Goal: Find specific page/section: Find specific page/section

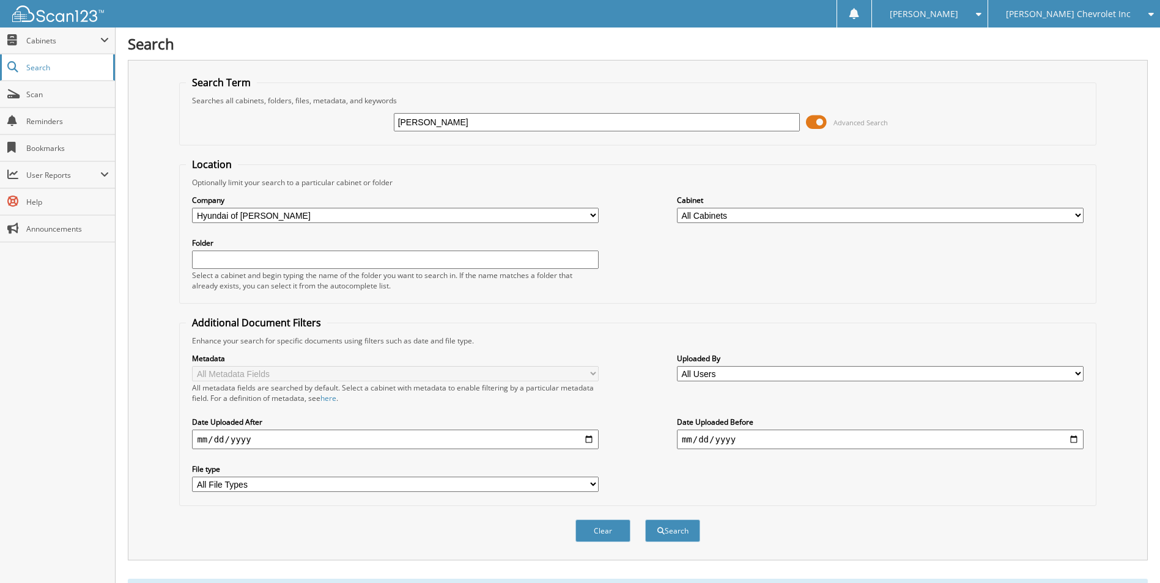
click at [35, 62] on span "Search" at bounding box center [66, 67] width 81 height 10
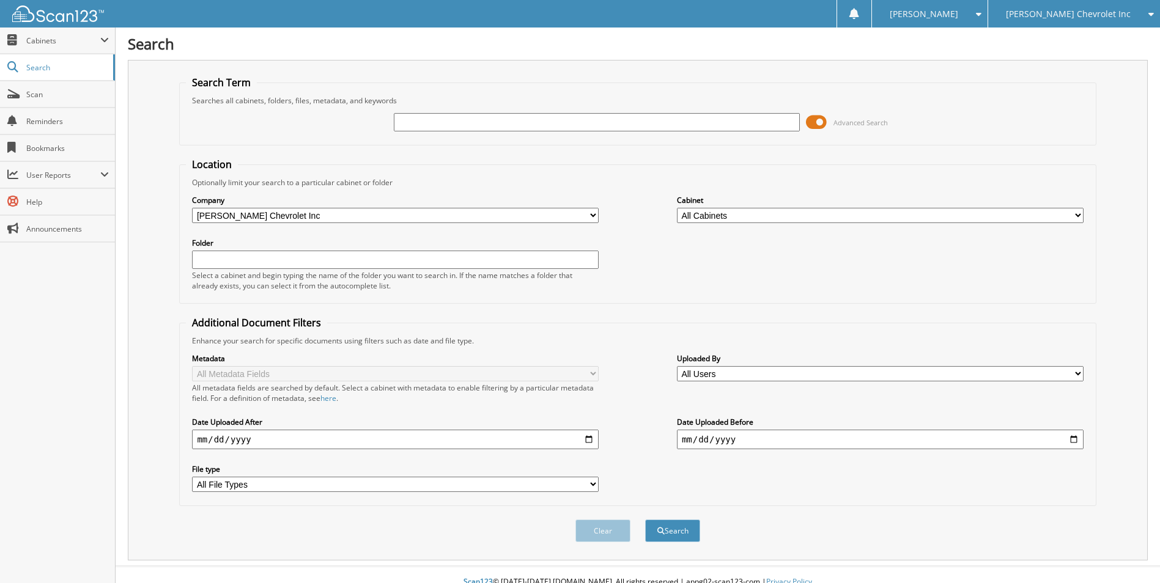
click at [430, 121] on input "text" at bounding box center [597, 122] width 407 height 18
type input "261779"
click at [645, 520] on button "Search" at bounding box center [672, 531] width 55 height 23
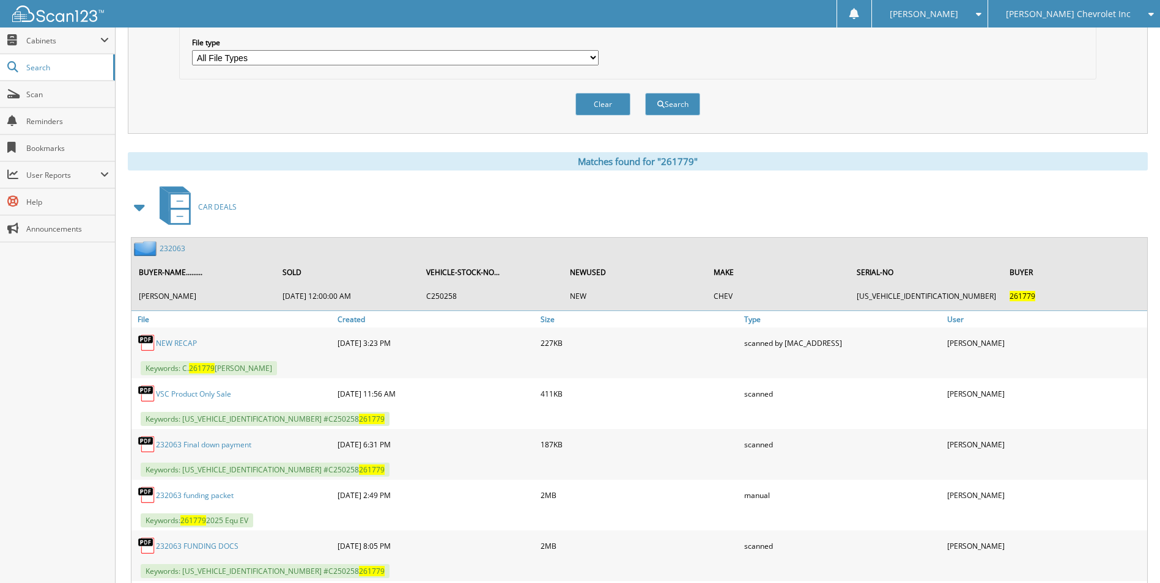
scroll to position [489, 0]
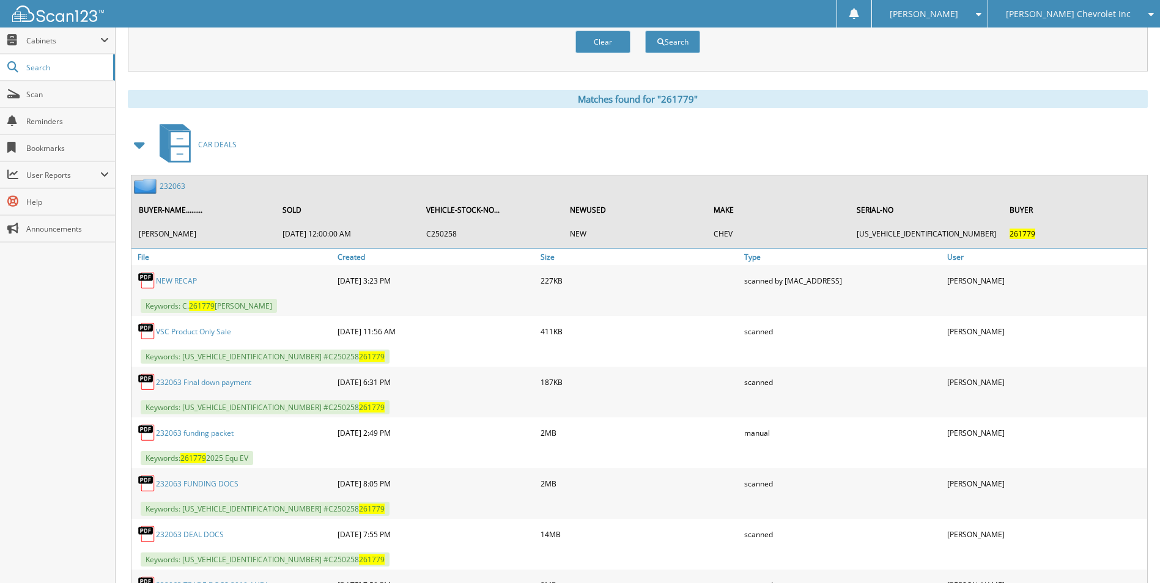
click at [174, 276] on link "NEW RECAP" at bounding box center [176, 281] width 41 height 10
click at [199, 332] on link "VSC Product Only Sale" at bounding box center [193, 331] width 75 height 10
click at [187, 487] on link "232063 FUNDING DOCS" at bounding box center [197, 484] width 83 height 10
